Goal: Navigation & Orientation: Find specific page/section

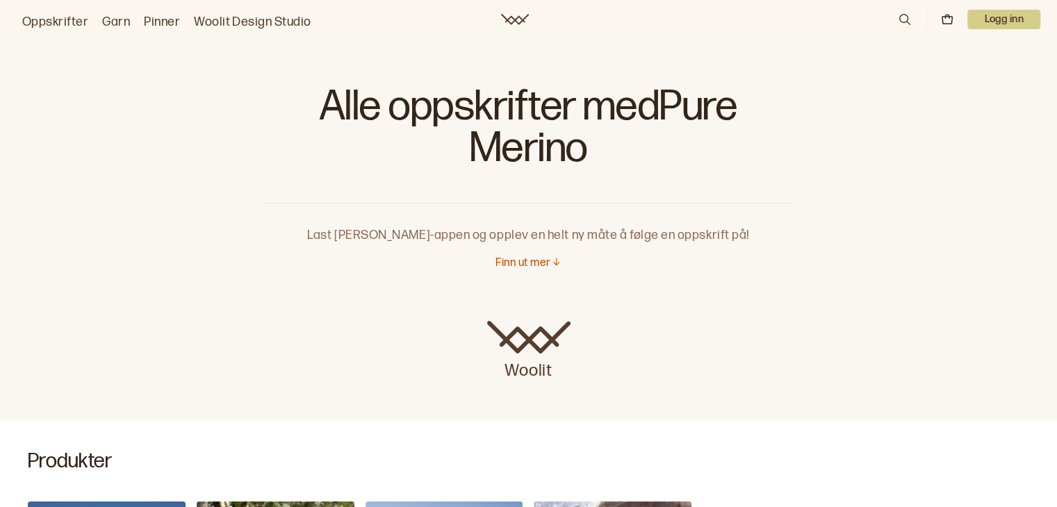
click at [522, 262] on p "Finn ut mer" at bounding box center [522, 263] width 55 height 15
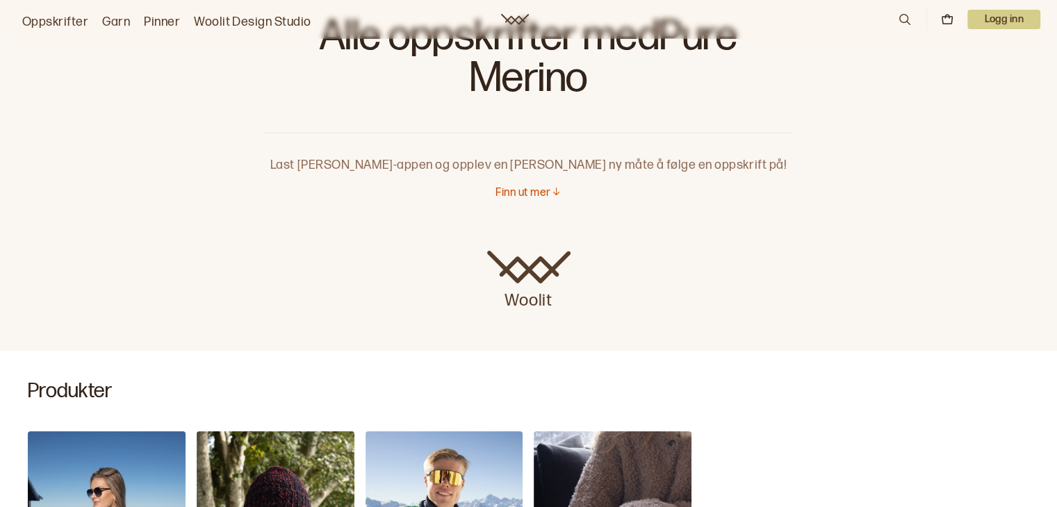
scroll to position [69, 0]
click at [67, 24] on link "Oppskrifter" at bounding box center [55, 22] width 66 height 19
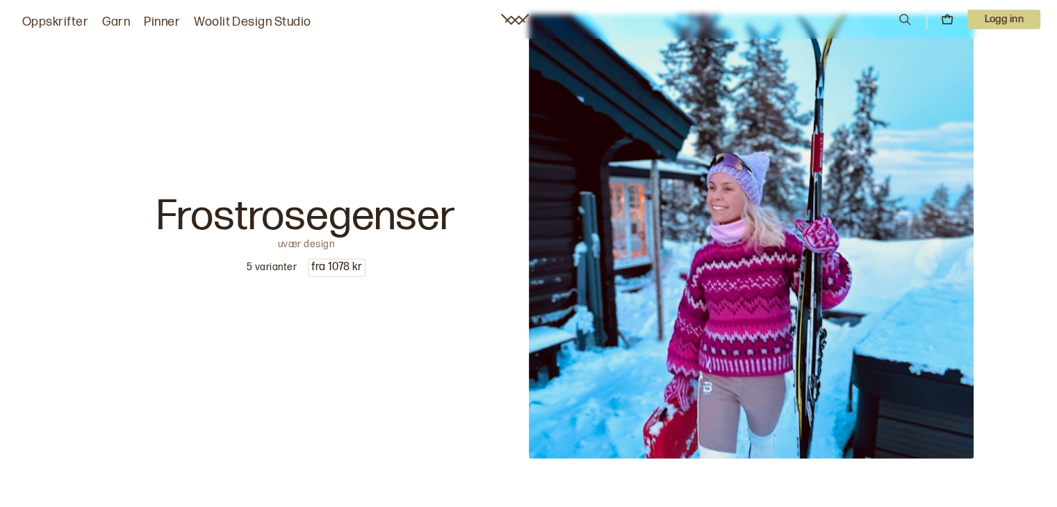
scroll to position [2015, 0]
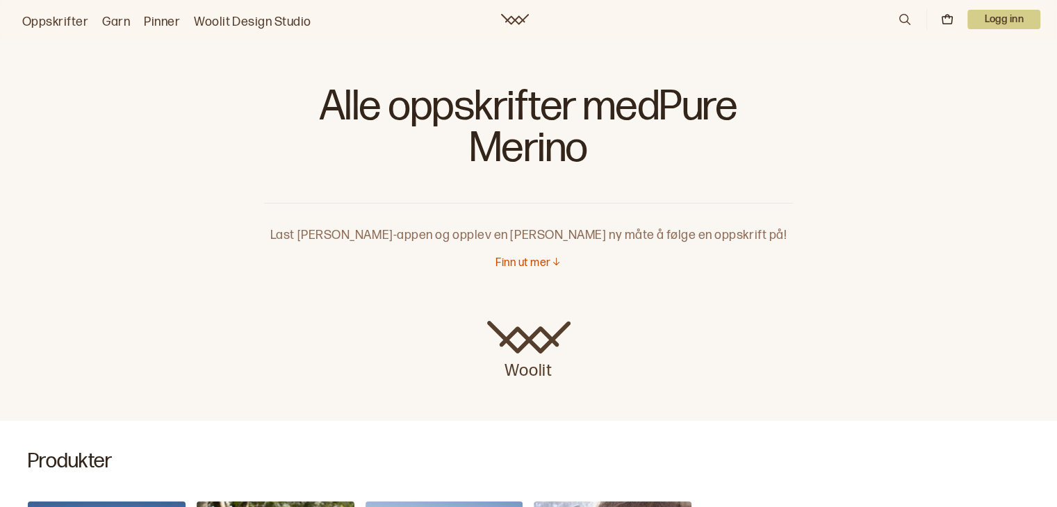
click at [164, 26] on link "Pinner" at bounding box center [162, 22] width 36 height 19
